Goal: Find specific page/section: Find specific page/section

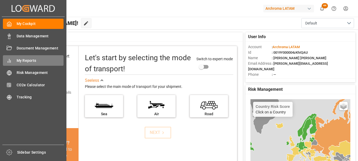
click at [27, 60] on span "My Reports" at bounding box center [40, 61] width 47 height 6
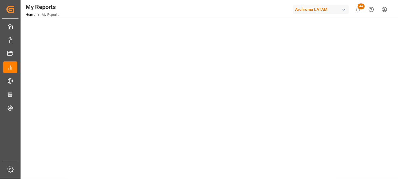
scroll to position [185, 0]
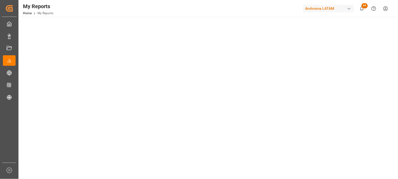
drag, startPoint x: 345, startPoint y: 1, endPoint x: 397, endPoint y: 101, distance: 112.4
click at [358, 101] on div at bounding box center [199, 89] width 398 height 179
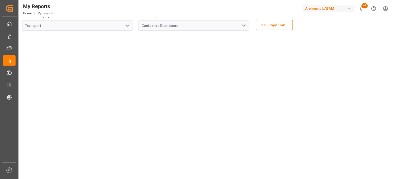
scroll to position [0, 0]
